Goal: Navigation & Orientation: Find specific page/section

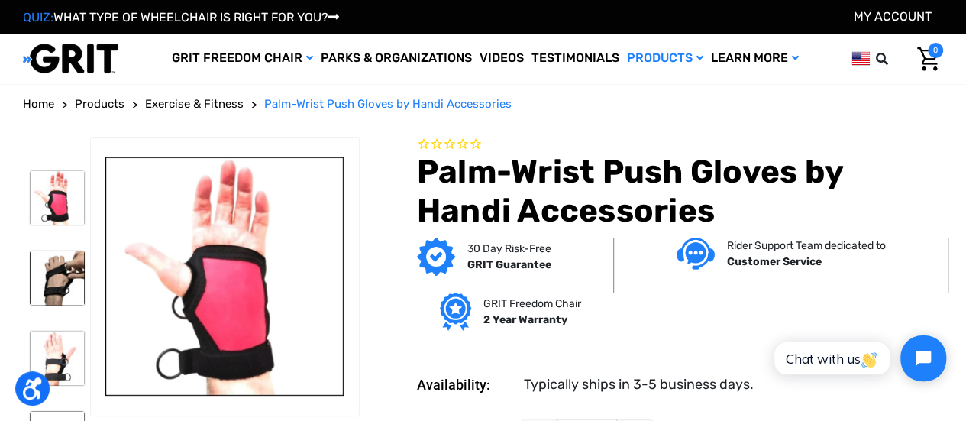
click at [214, 99] on span "Exercise & Fitness" at bounding box center [194, 104] width 99 height 14
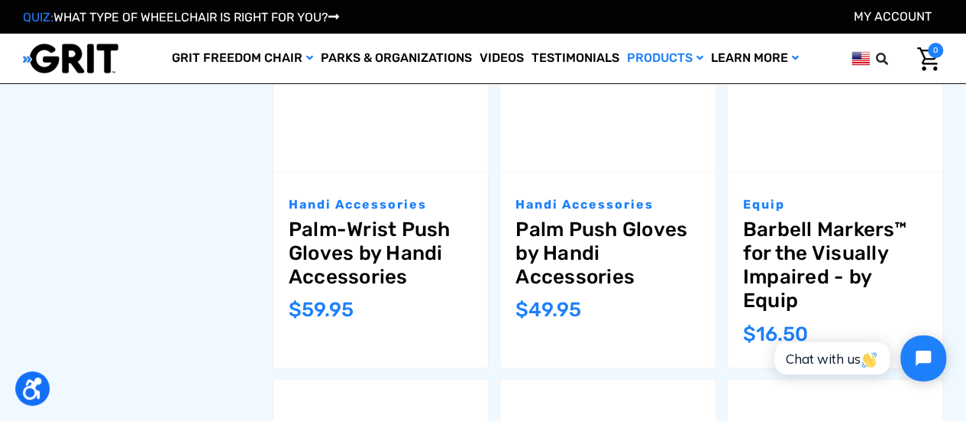
scroll to position [1323, 0]
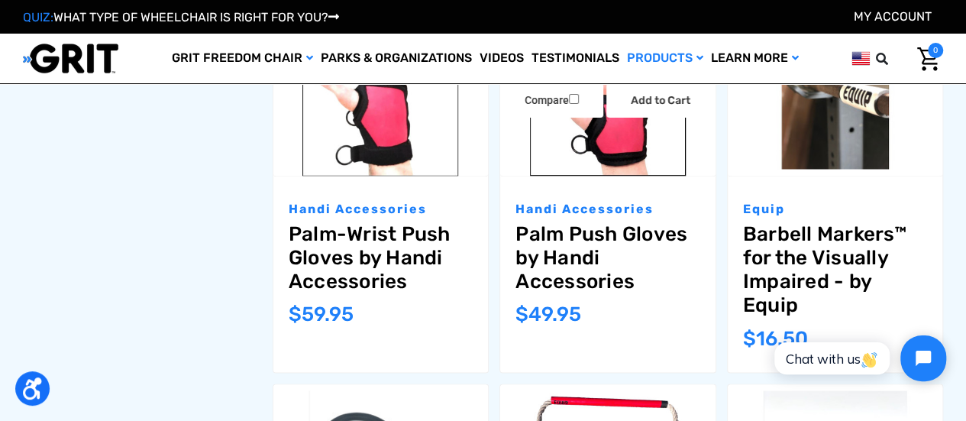
click at [601, 242] on link "Palm Push Gloves by Handi Accessories" at bounding box center [607, 257] width 184 height 72
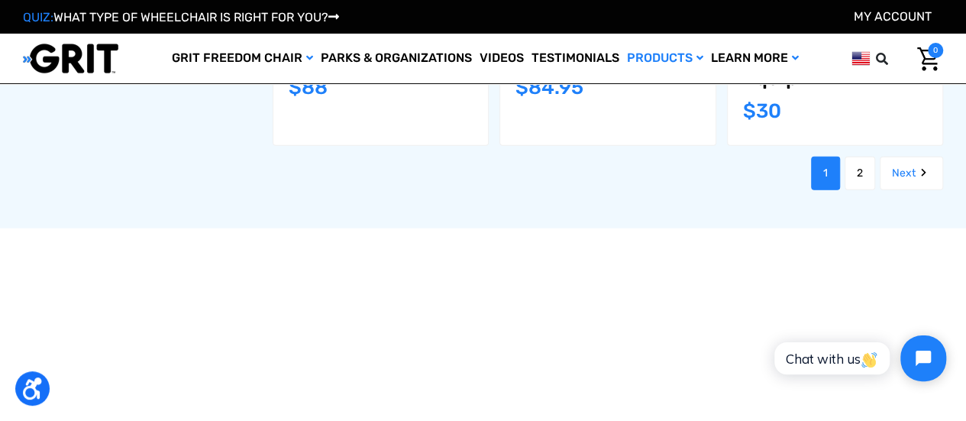
scroll to position [1910, 0]
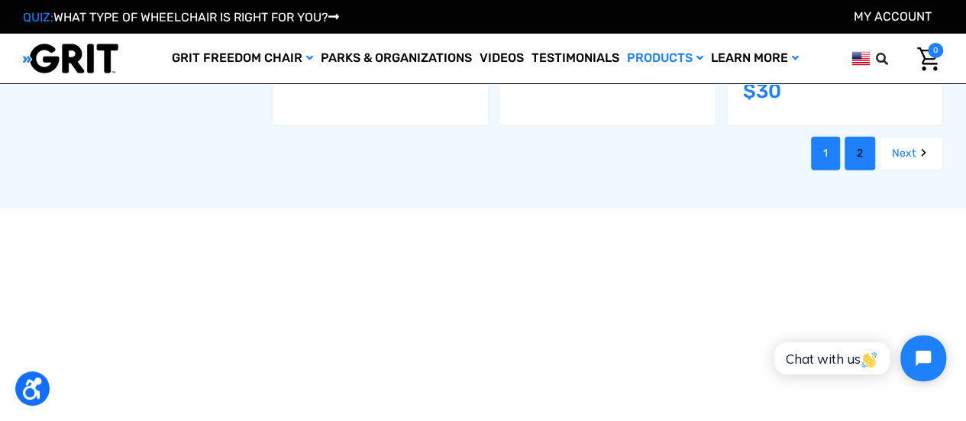
click at [853, 145] on link "2" at bounding box center [860, 154] width 31 height 34
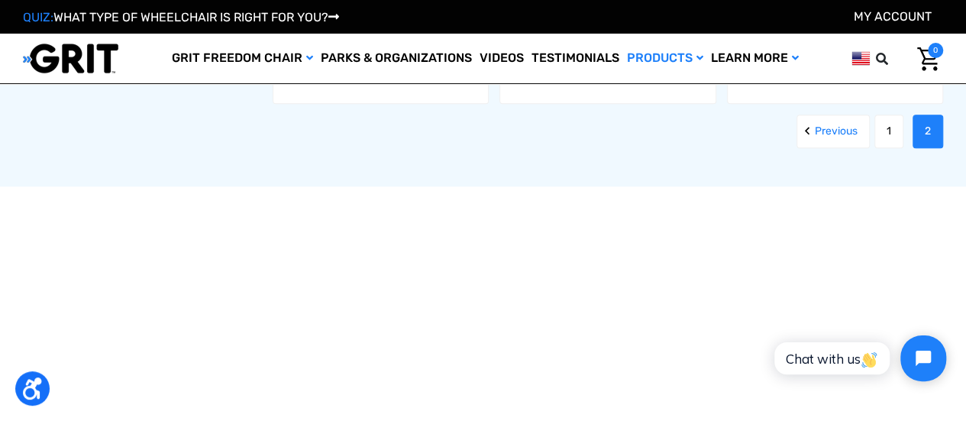
scroll to position [816, 0]
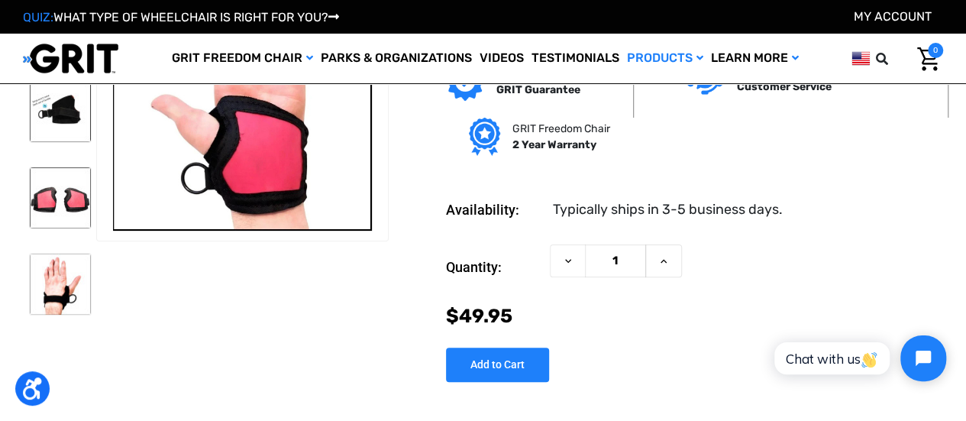
scroll to position [90, 0]
